Goal: Task Accomplishment & Management: Use online tool/utility

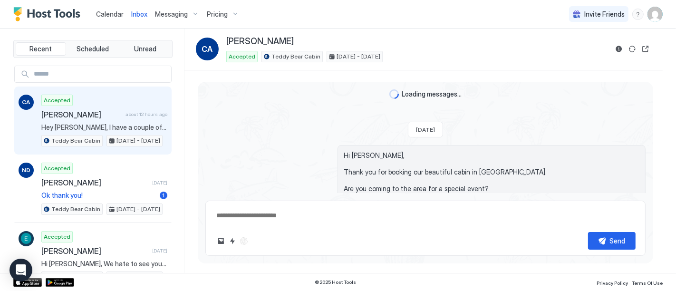
scroll to position [617, 0]
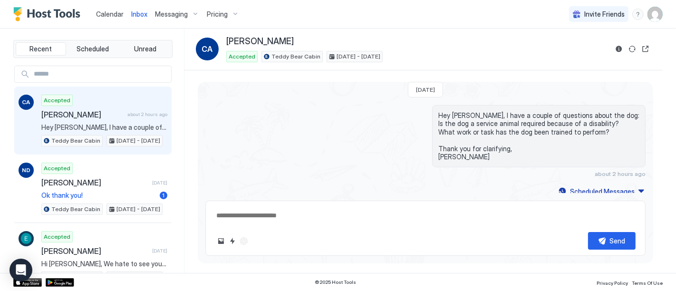
type textarea "*"
click at [137, 106] on div "Accepted [PERSON_NAME] about 2 hours ago Hey [PERSON_NAME], I have a couple of …" at bounding box center [104, 121] width 126 height 52
click at [129, 110] on div "[PERSON_NAME] about 2 hours ago" at bounding box center [104, 115] width 126 height 10
click at [116, 13] on span "Calendar" at bounding box center [110, 14] width 28 height 8
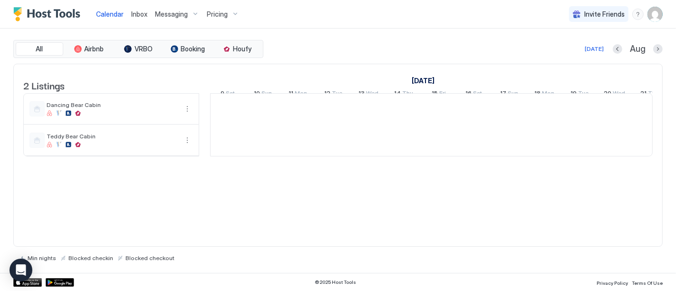
scroll to position [0, 528]
